Goal: Check status: Check status

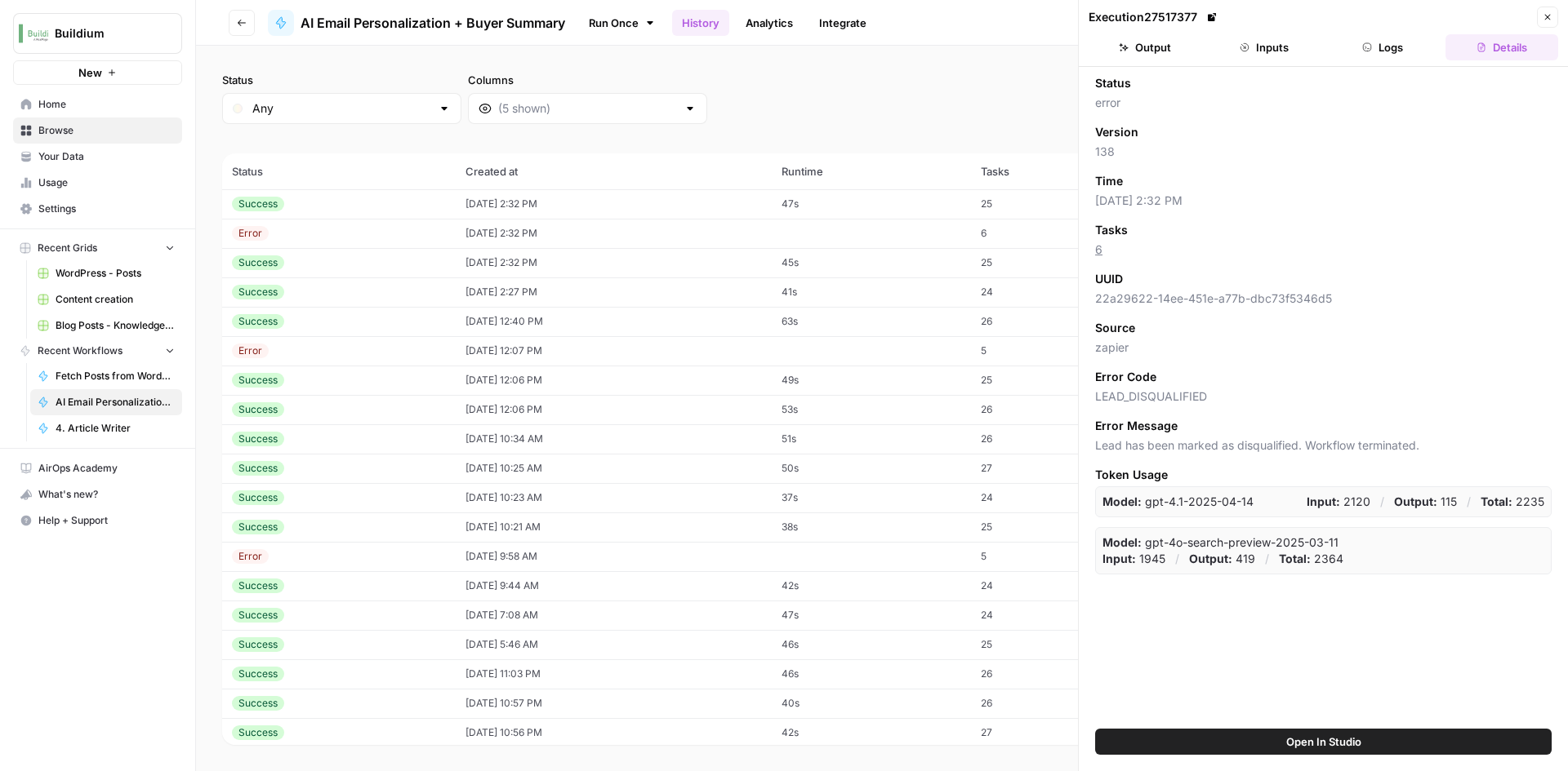
click at [543, 202] on td "[DATE] 2:32 PM" at bounding box center [614, 203] width 316 height 29
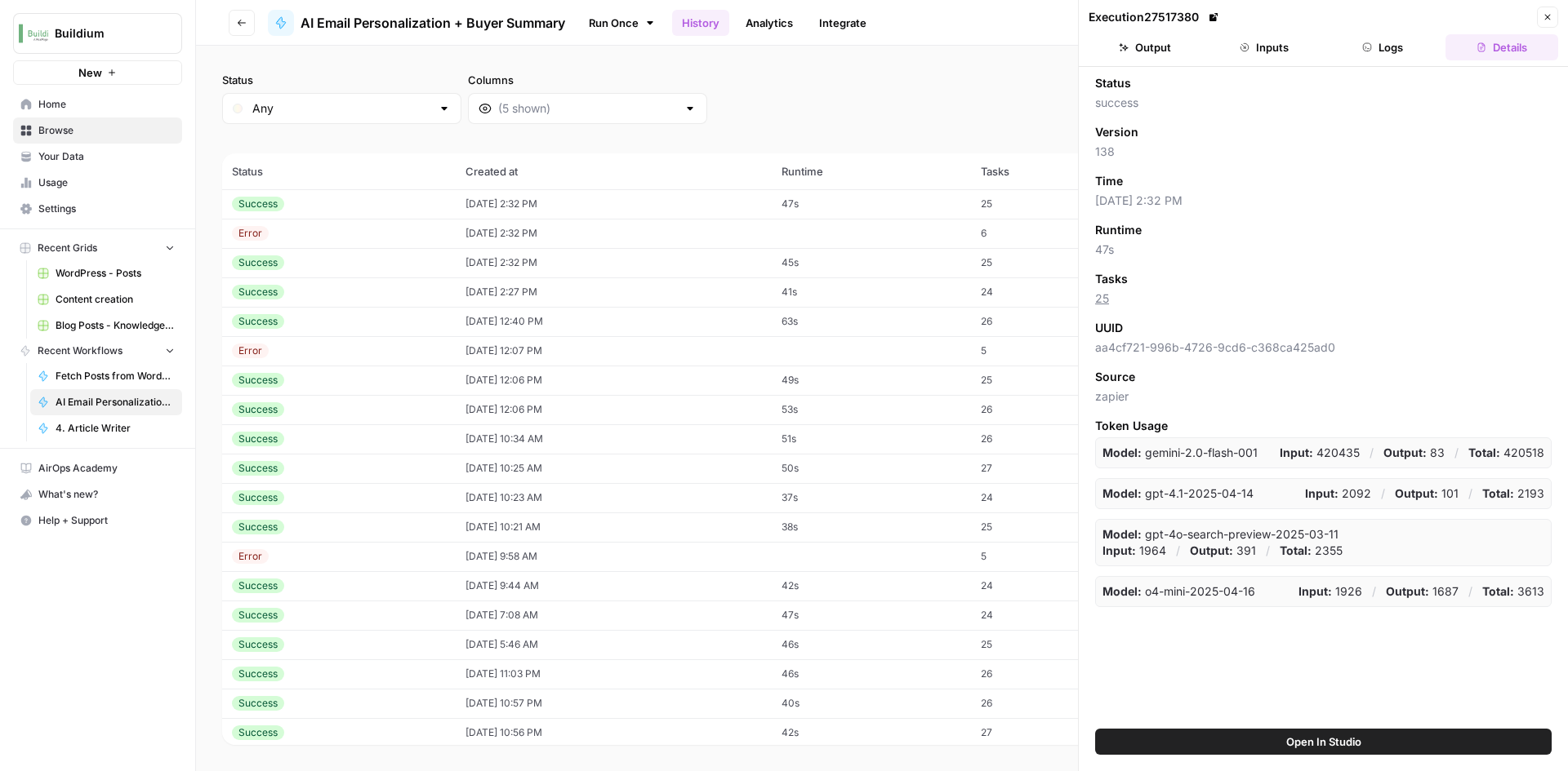
click at [1285, 52] on button "Inputs" at bounding box center [1264, 47] width 113 height 26
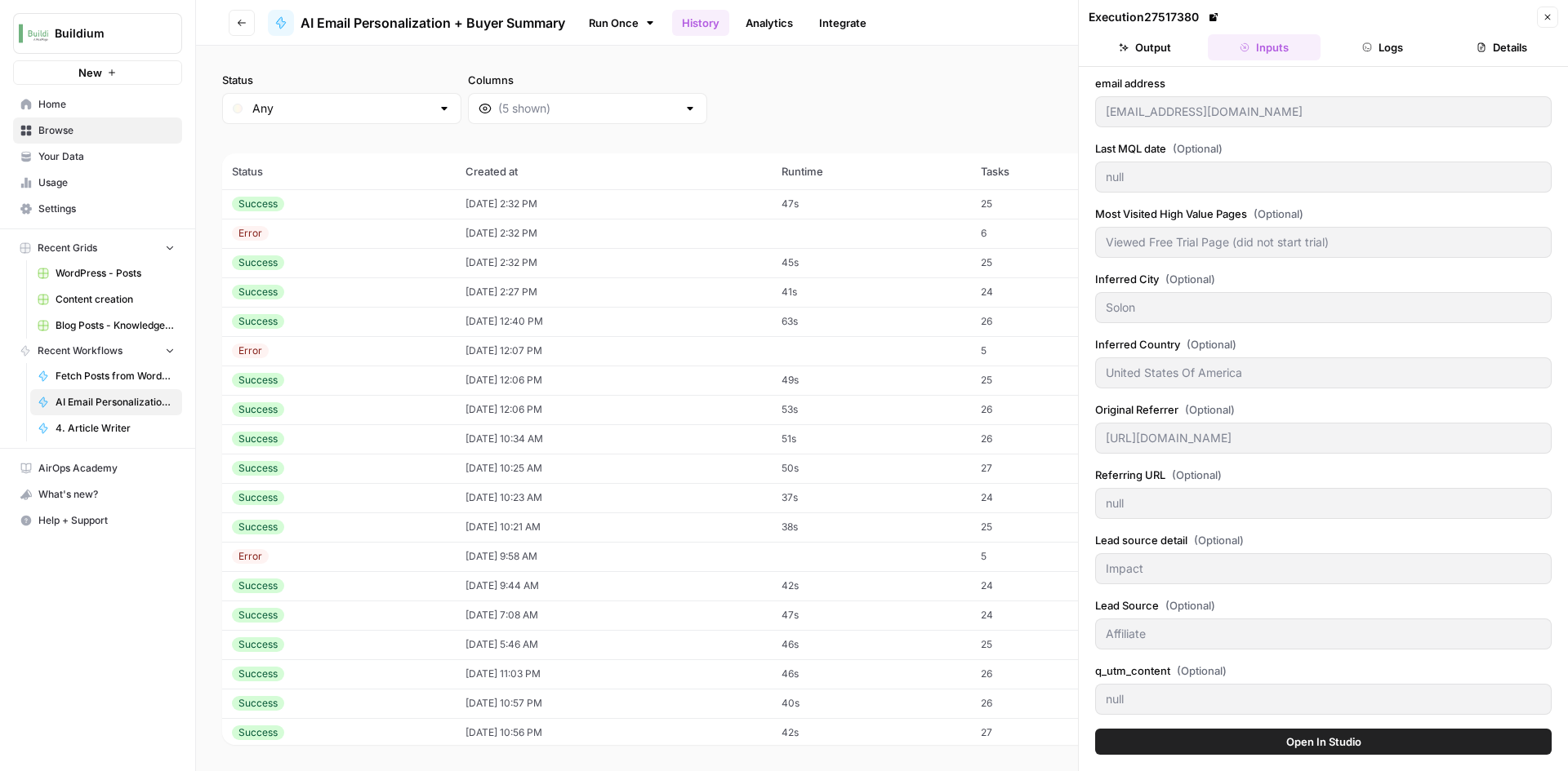
click at [1169, 52] on button "Output" at bounding box center [1145, 47] width 113 height 26
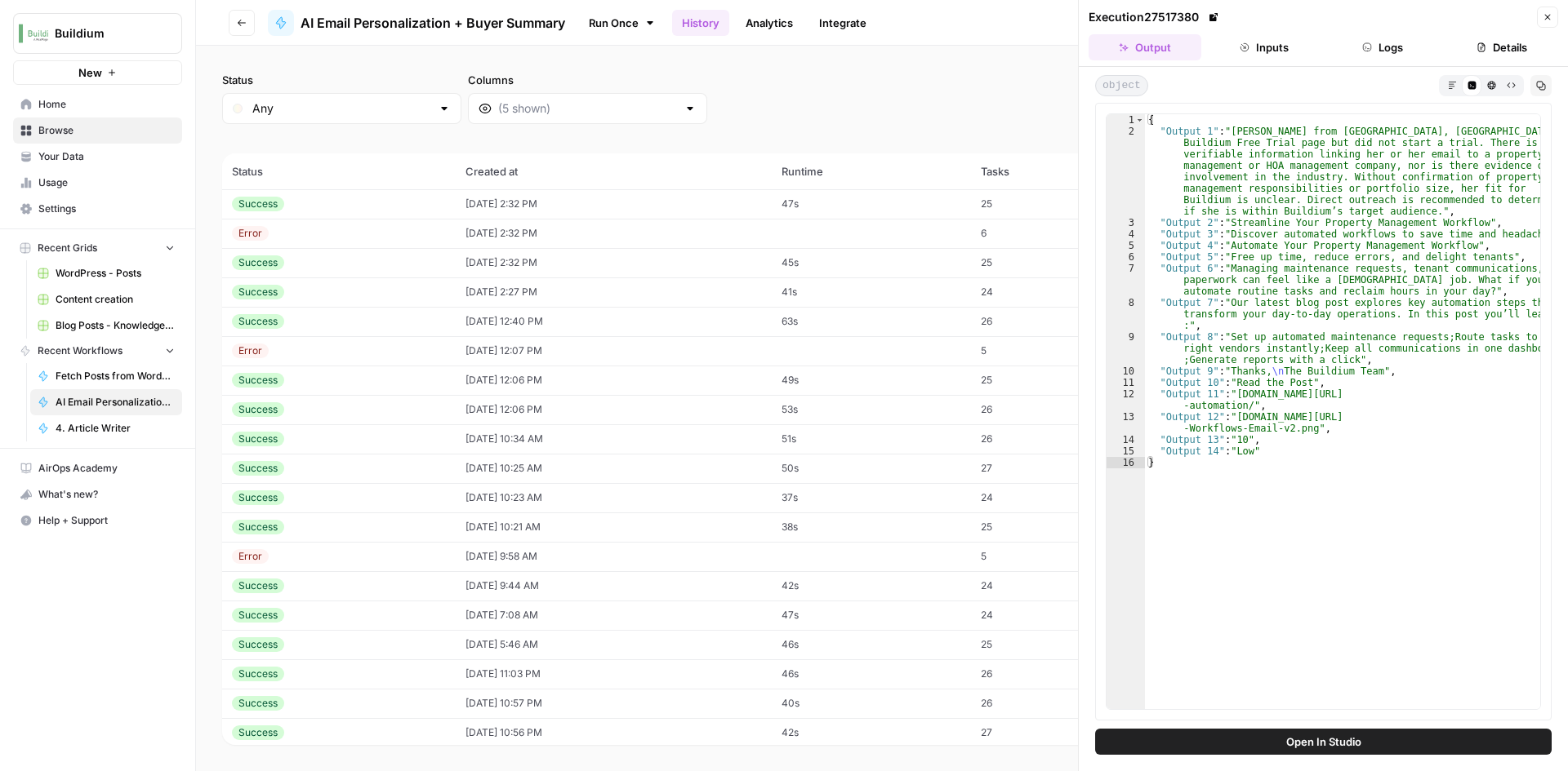
drag, startPoint x: 900, startPoint y: 110, endPoint x: 1156, endPoint y: 138, distance: 257.5
click at [1156, 138] on body "Buildium New Home Browse Your Data Usage Settings Recent Grids WordPress - Post…" at bounding box center [784, 385] width 1568 height 771
click at [921, 80] on div "Status Any Columns 2h 24h 7d 30d All Time Custom range" at bounding box center [881, 97] width 1319 height 52
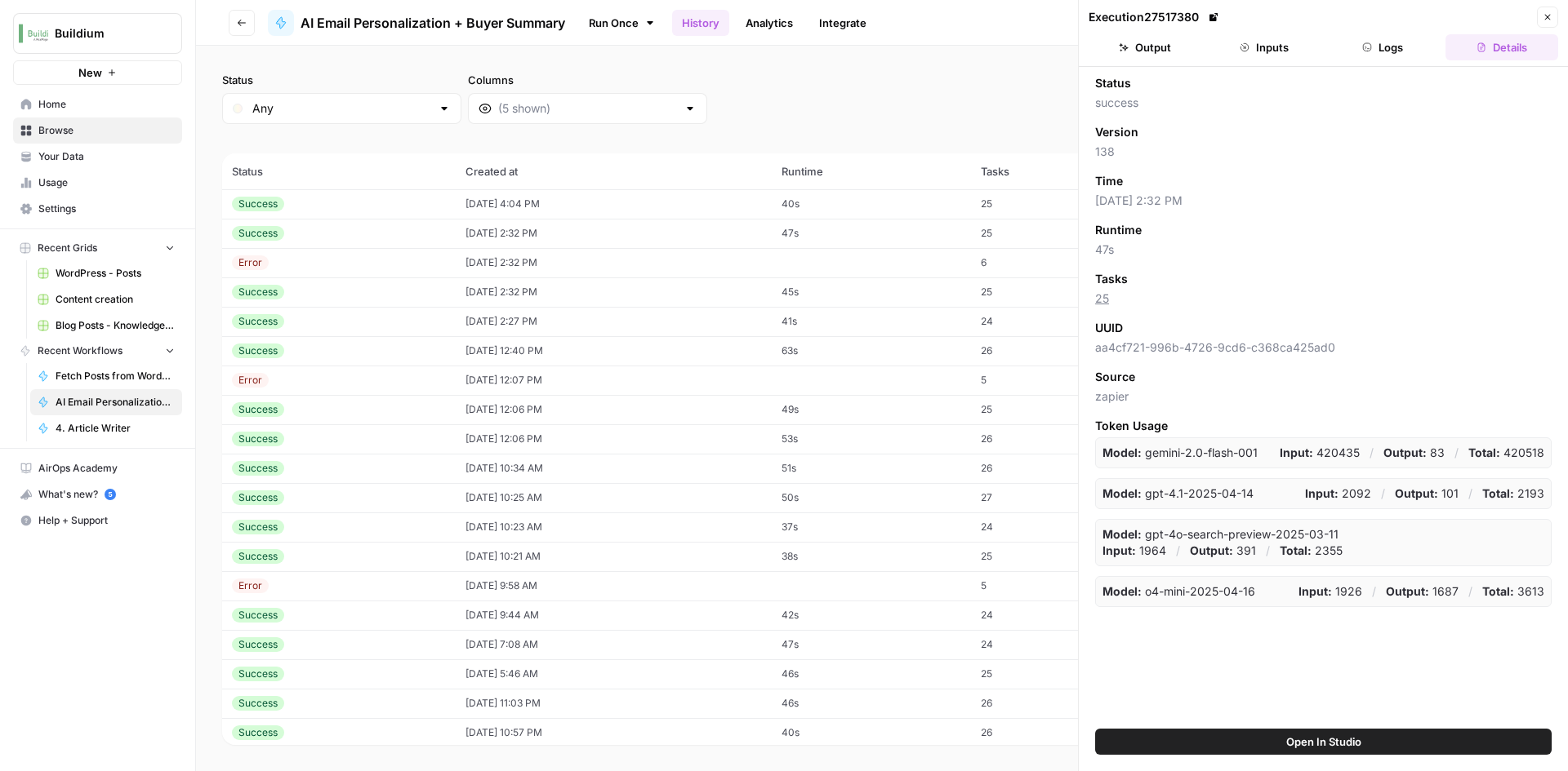
click at [606, 201] on td "[DATE] 4:04 PM" at bounding box center [614, 203] width 316 height 29
click at [1258, 43] on button "Inputs" at bounding box center [1264, 47] width 113 height 26
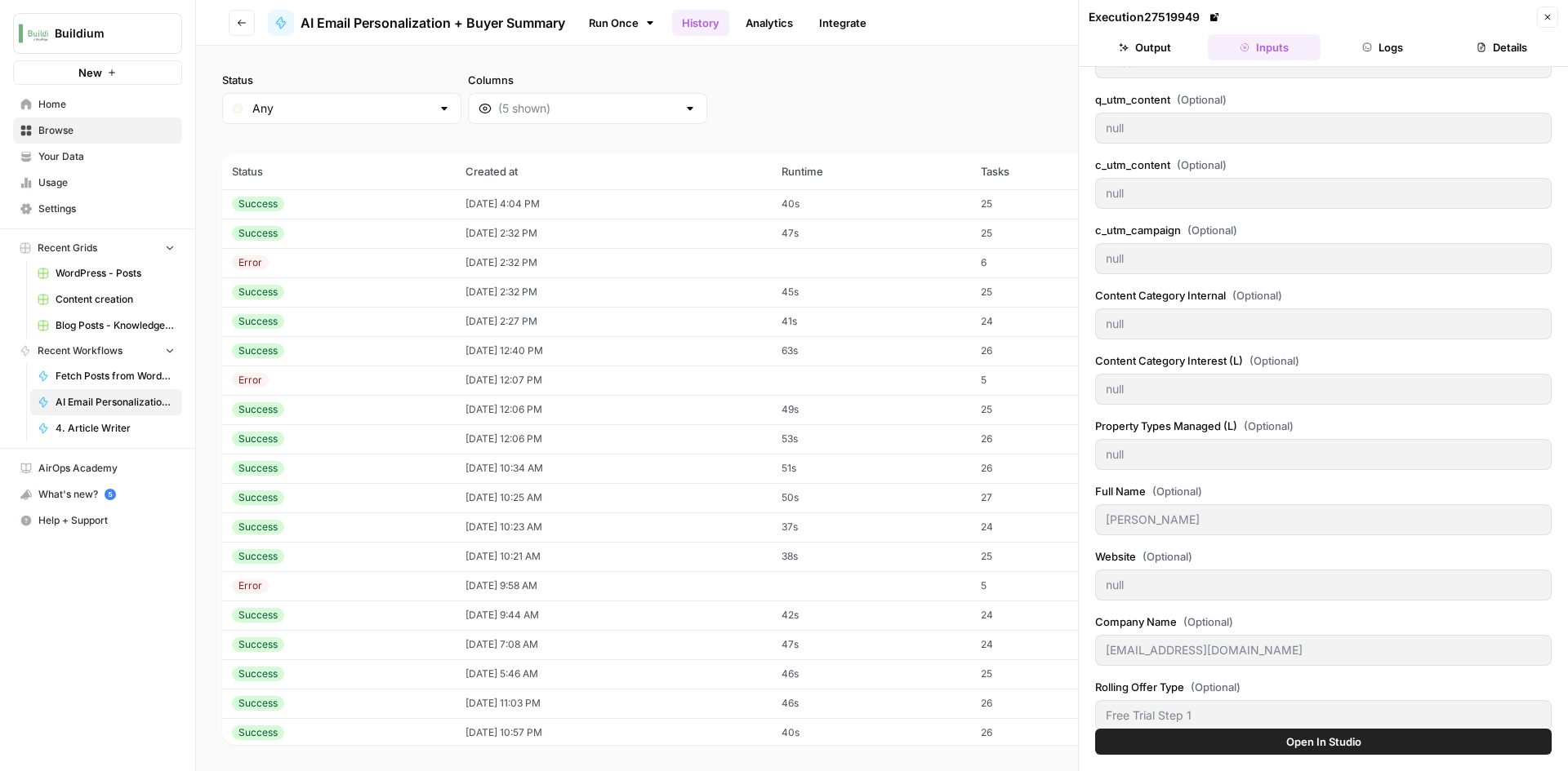
scroll to position [719, 0]
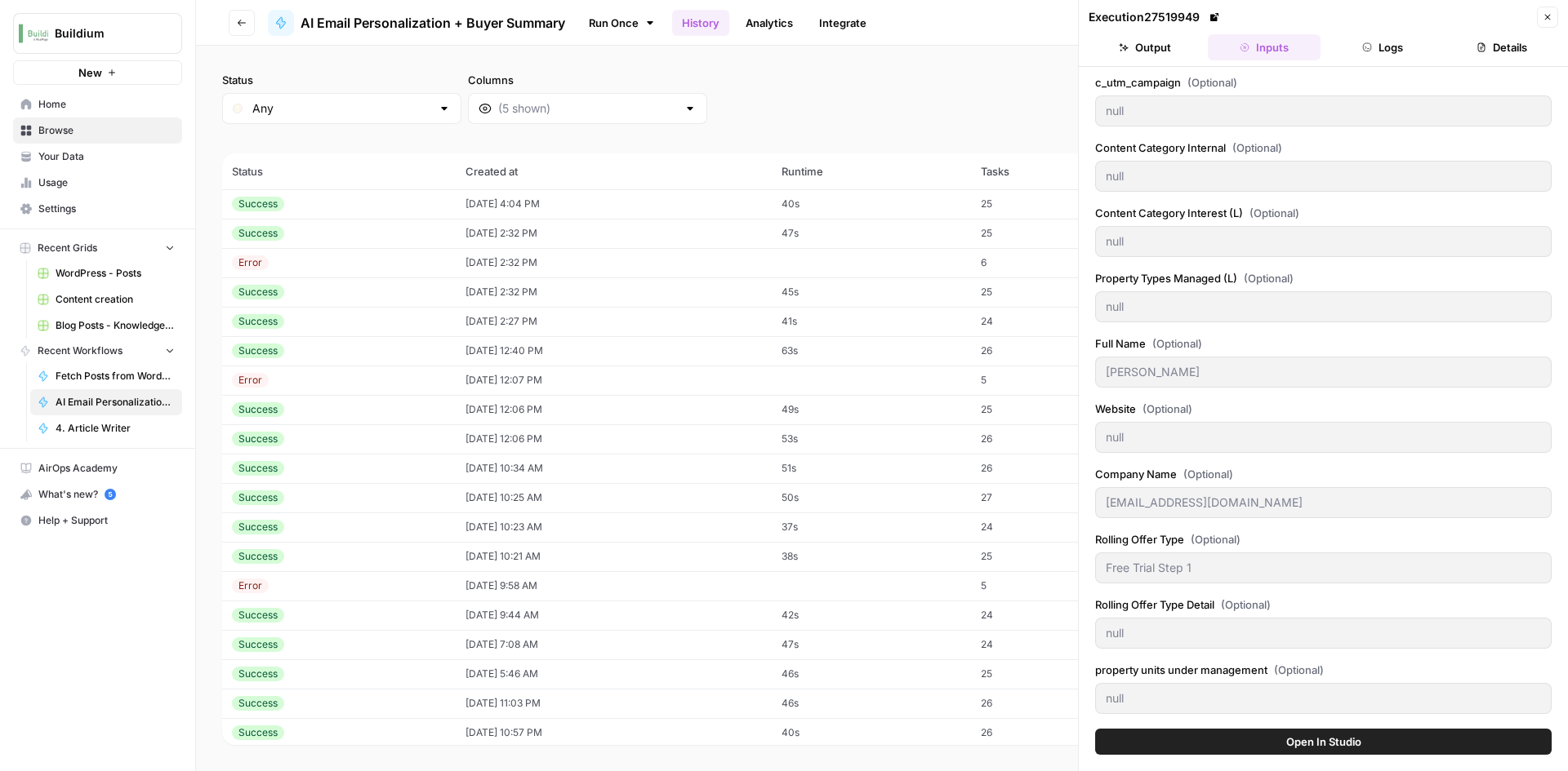
click at [1170, 51] on button "Output" at bounding box center [1145, 47] width 113 height 26
